Goal: Information Seeking & Learning: Learn about a topic

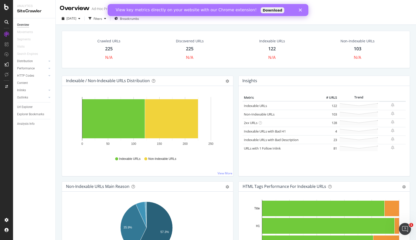
click at [301, 10] on icon "Close" at bounding box center [300, 10] width 3 height 3
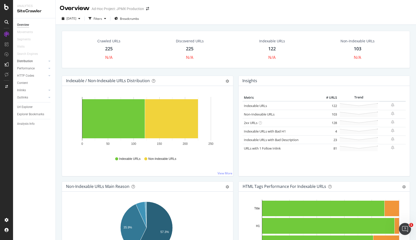
click at [44, 61] on div at bounding box center [44, 61] width 5 height 5
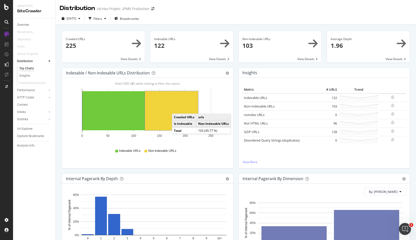
click at [177, 109] on rect "A chart." at bounding box center [171, 110] width 53 height 39
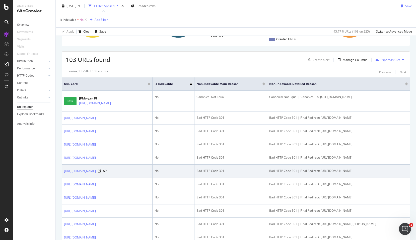
scroll to position [108, 0]
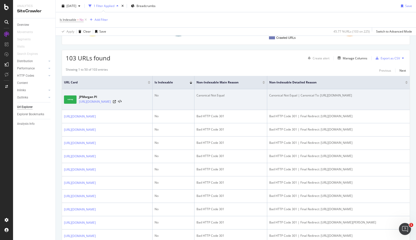
drag, startPoint x: 281, startPoint y: 100, endPoint x: 393, endPoint y: 102, distance: 111.6
click at [393, 98] on div "Canonical Not Equal | Canonical To: https://www.personalinvesting.jpmorgan.com/…" at bounding box center [338, 95] width 138 height 5
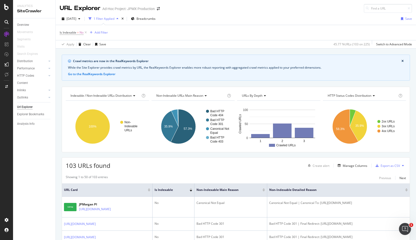
scroll to position [0, 0]
click at [402, 166] on icon at bounding box center [403, 165] width 2 height 3
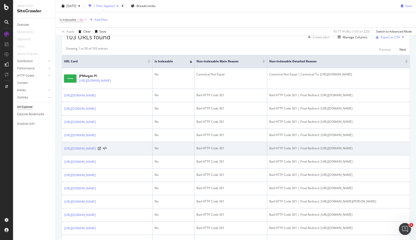
scroll to position [128, 0]
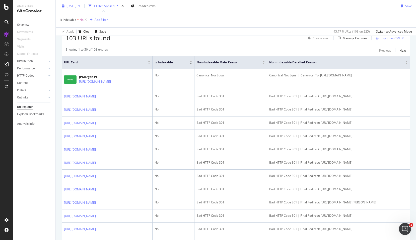
click at [82, 5] on div "button" at bounding box center [79, 6] width 6 height 3
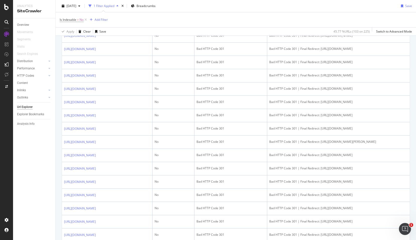
scroll to position [0, 0]
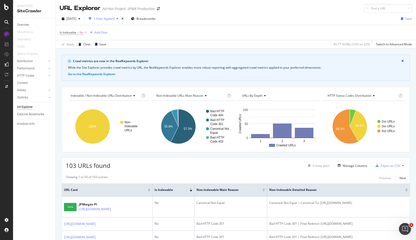
drag, startPoint x: 22, startPoint y: 25, endPoint x: 35, endPoint y: 28, distance: 12.5
click at [22, 25] on div "Overview" at bounding box center [23, 24] width 12 height 5
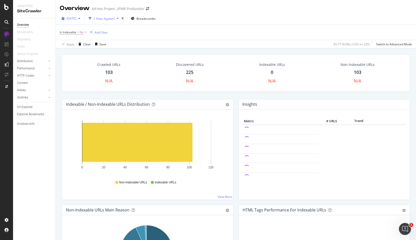
click at [76, 17] on span "2025 Oct. 13th" at bounding box center [71, 18] width 10 height 4
click at [114, 19] on div "1 Filter Applied" at bounding box center [104, 19] width 21 height 4
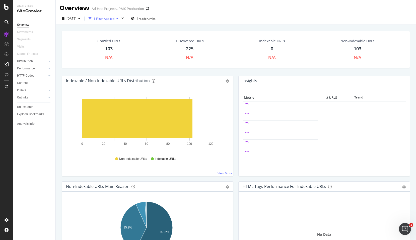
click at [114, 19] on div "1 Filter Applied" at bounding box center [104, 19] width 21 height 4
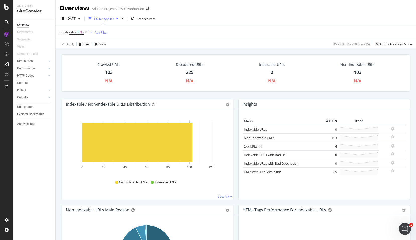
click at [114, 18] on div "1 Filter Applied" at bounding box center [104, 19] width 21 height 4
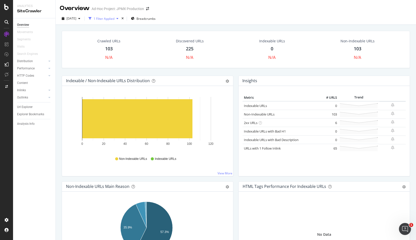
click at [114, 18] on div "1 Filter Applied" at bounding box center [104, 19] width 21 height 4
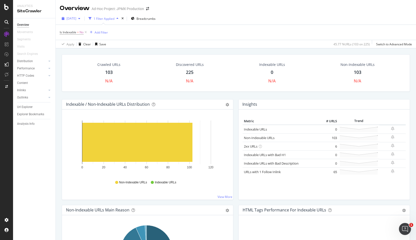
click at [76, 18] on span "2025 Oct. 13th" at bounding box center [71, 18] width 10 height 4
drag, startPoint x: 81, startPoint y: 18, endPoint x: 72, endPoint y: 19, distance: 8.1
click at [76, 19] on span "2025 Oct. 13th" at bounding box center [71, 18] width 10 height 4
click at [81, 30] on div "2025 Oct. 13th" at bounding box center [75, 28] width 16 height 5
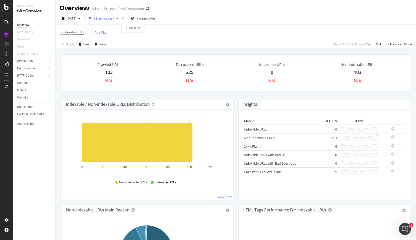
drag, startPoint x: 133, startPoint y: 20, endPoint x: 129, endPoint y: 21, distance: 4.4
click at [124, 20] on icon "times" at bounding box center [122, 18] width 2 height 3
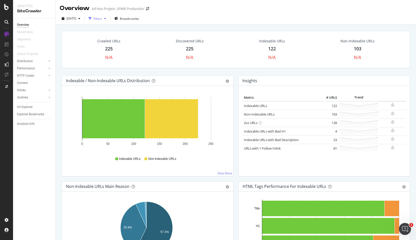
click at [102, 18] on div "Filters" at bounding box center [98, 19] width 9 height 4
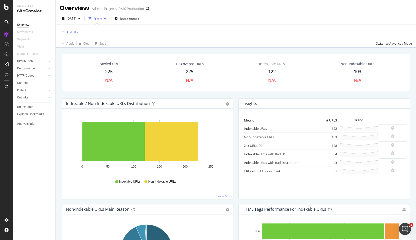
click at [102, 17] on div "Filters" at bounding box center [98, 19] width 9 height 4
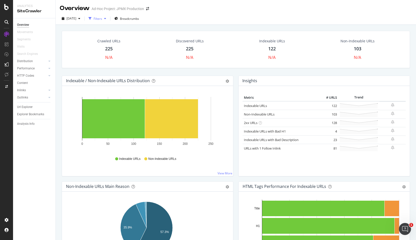
click at [102, 18] on div "Filters" at bounding box center [98, 19] width 9 height 4
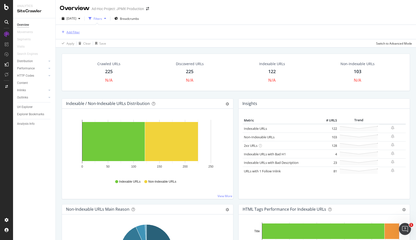
click at [69, 32] on div "Add Filter" at bounding box center [72, 32] width 13 height 4
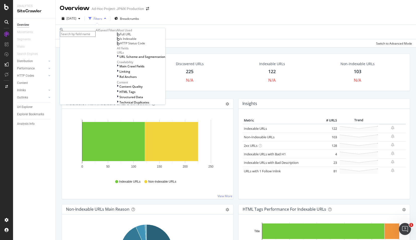
click at [171, 27] on div "Add Filter" at bounding box center [236, 32] width 352 height 14
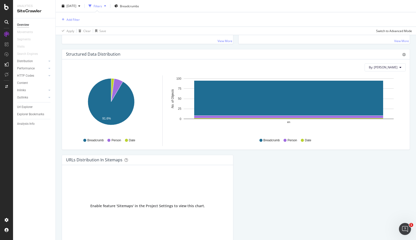
scroll to position [511, 0]
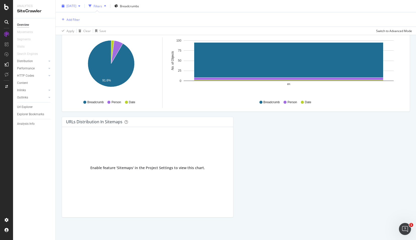
click at [76, 4] on span "2025 Oct. 13th" at bounding box center [71, 6] width 10 height 4
click at [76, 5] on span "2025 Oct. 13th" at bounding box center [71, 6] width 10 height 4
click at [76, 6] on span "2025 Oct. 13th" at bounding box center [71, 6] width 10 height 4
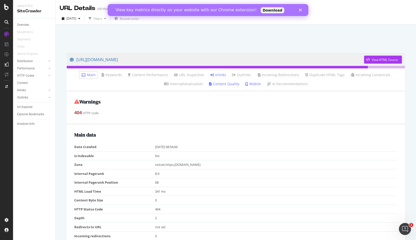
click at [300, 10] on polygon "Close" at bounding box center [300, 10] width 3 height 3
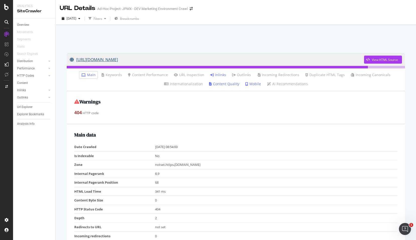
click at [194, 59] on link "https://marketing.dev.personalinvesting.jpmorgan.com/insights/three-reasons-to-…" at bounding box center [217, 59] width 294 height 13
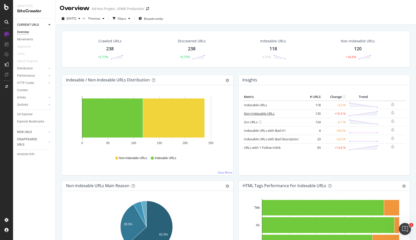
click at [249, 113] on link "Non-Indexable URLs" at bounding box center [259, 113] width 31 height 5
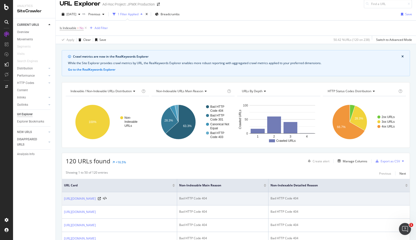
scroll to position [61, 0]
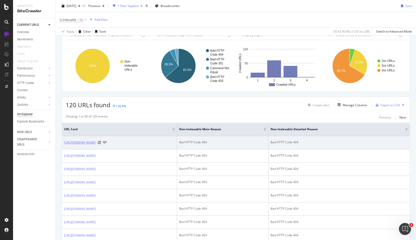
click at [96, 143] on link "[URL][DOMAIN_NAME]" at bounding box center [80, 142] width 32 height 5
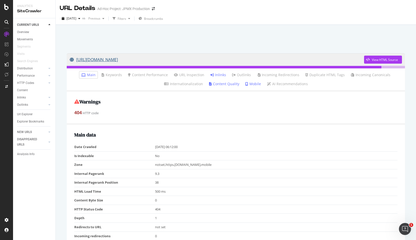
click at [153, 60] on link "[URL][DOMAIN_NAME]" at bounding box center [217, 59] width 294 height 13
click at [219, 77] on link "Inlinks" at bounding box center [218, 74] width 16 height 5
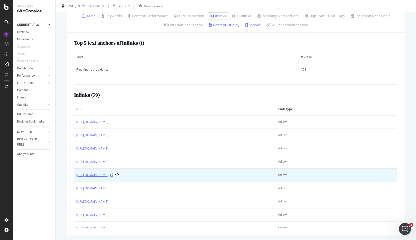
scroll to position [60, 0]
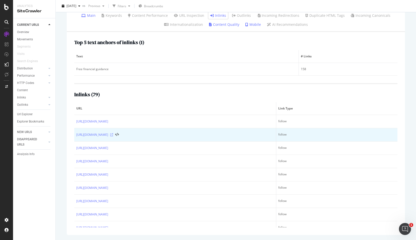
click at [113, 135] on icon at bounding box center [111, 134] width 3 height 3
